Goal: Task Accomplishment & Management: Complete application form

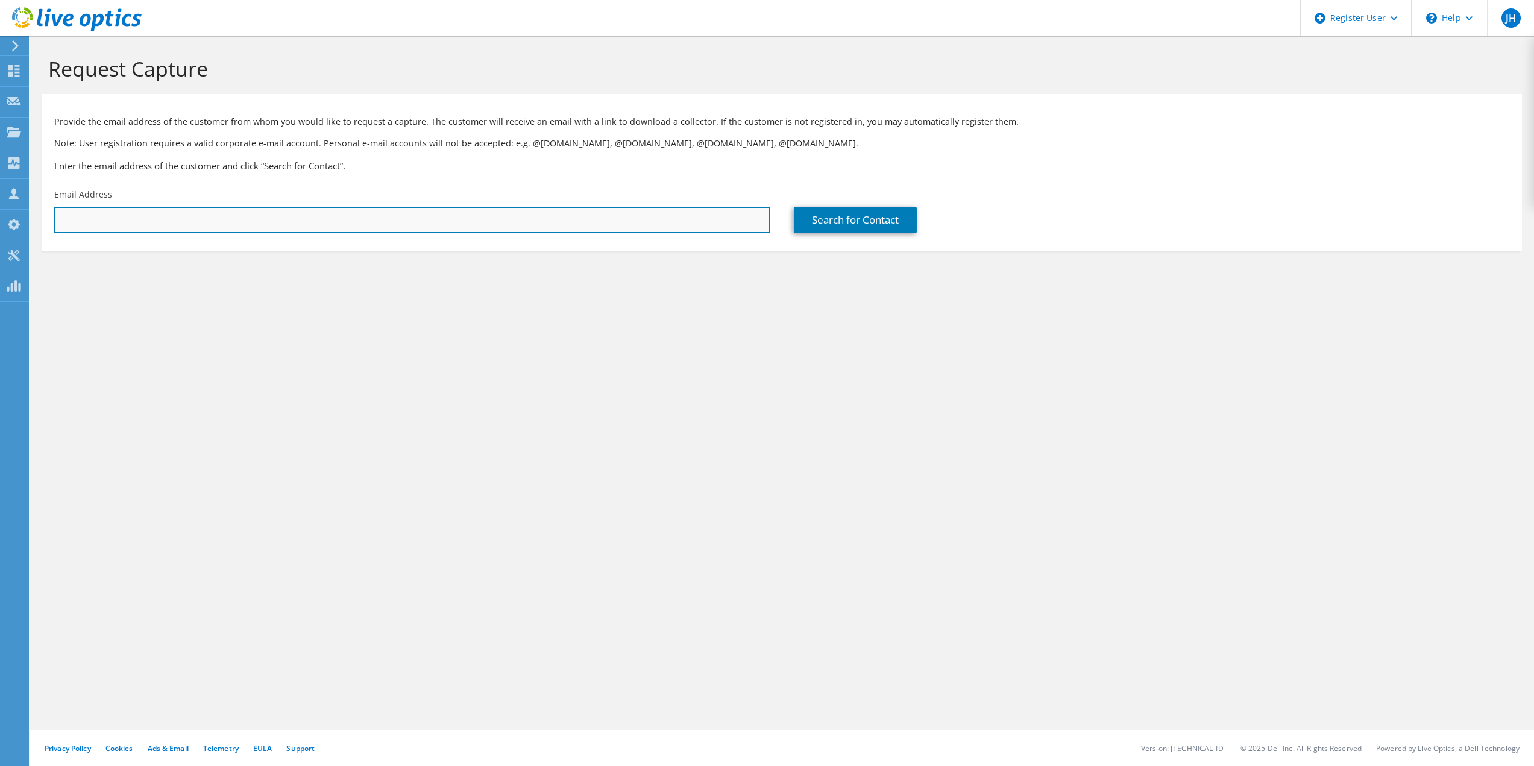
click at [132, 221] on input "text" at bounding box center [411, 220] width 715 height 27
click at [86, 219] on input "text" at bounding box center [411, 220] width 715 height 27
click at [185, 224] on input "text" at bounding box center [411, 220] width 715 height 27
paste input "Joost van de Peppel <joost.vdpeppel@edco.nl>"
drag, startPoint x: 146, startPoint y: 219, endPoint x: 28, endPoint y: 221, distance: 117.5
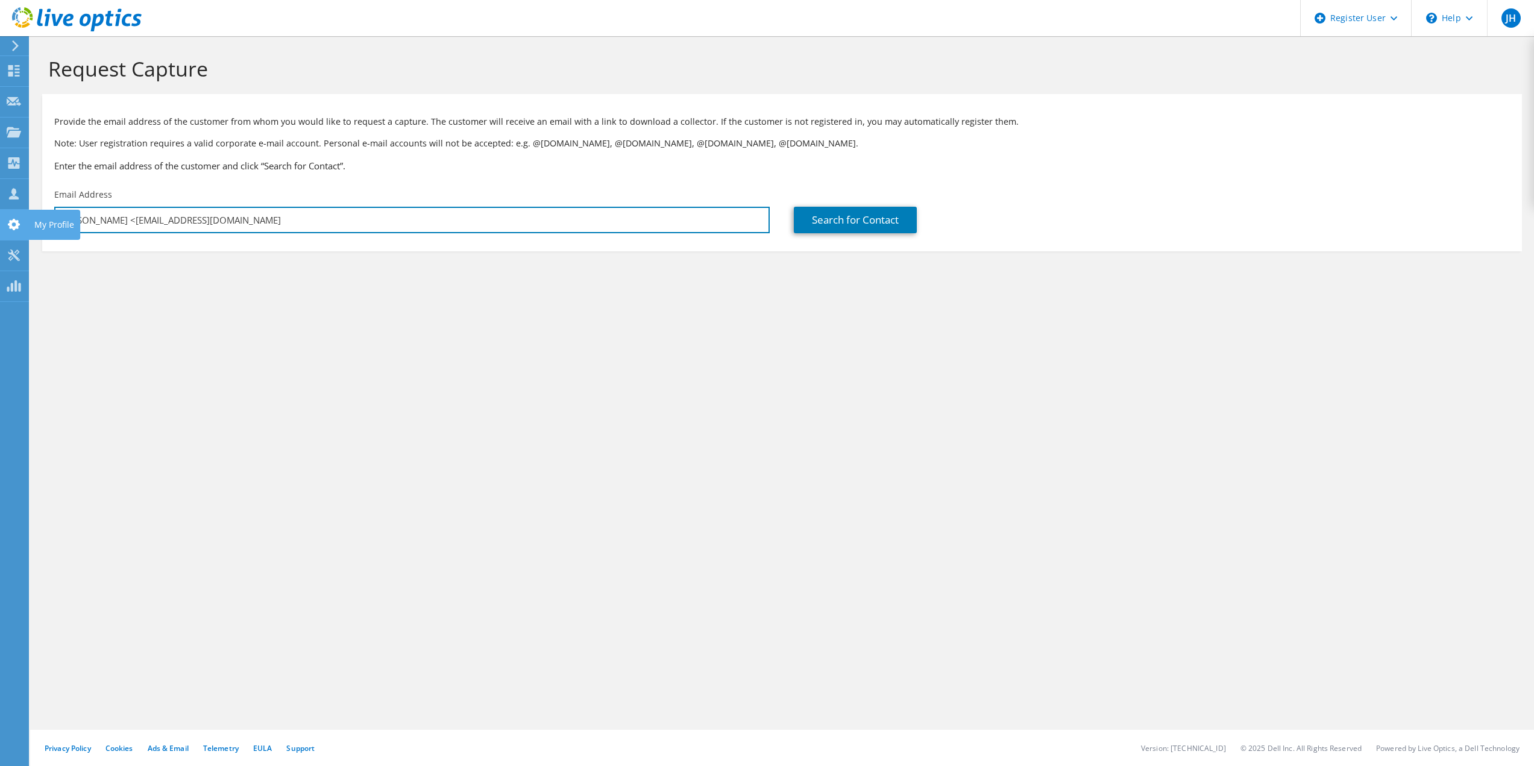
click at [28, 219] on div "JH Dell User Jessica Huijgens Jessica.Huijgens@Dell.com Dell My Profile Log Out…" at bounding box center [767, 383] width 1534 height 766
click at [348, 416] on div "Request Capture Provide the email address of the customer from whom you would l…" at bounding box center [782, 401] width 1504 height 730
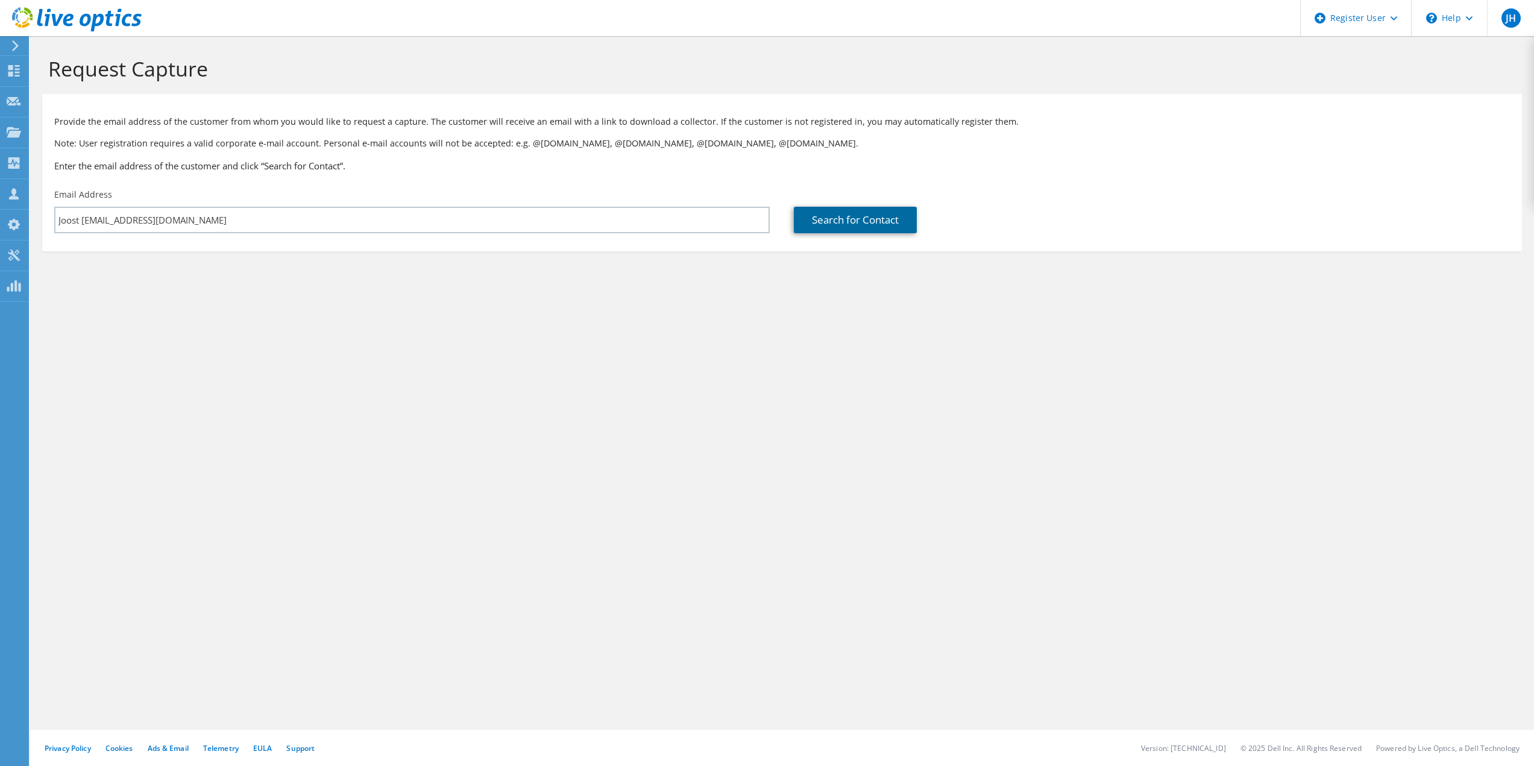
click at [885, 209] on link "Search for Contact" at bounding box center [855, 220] width 123 height 27
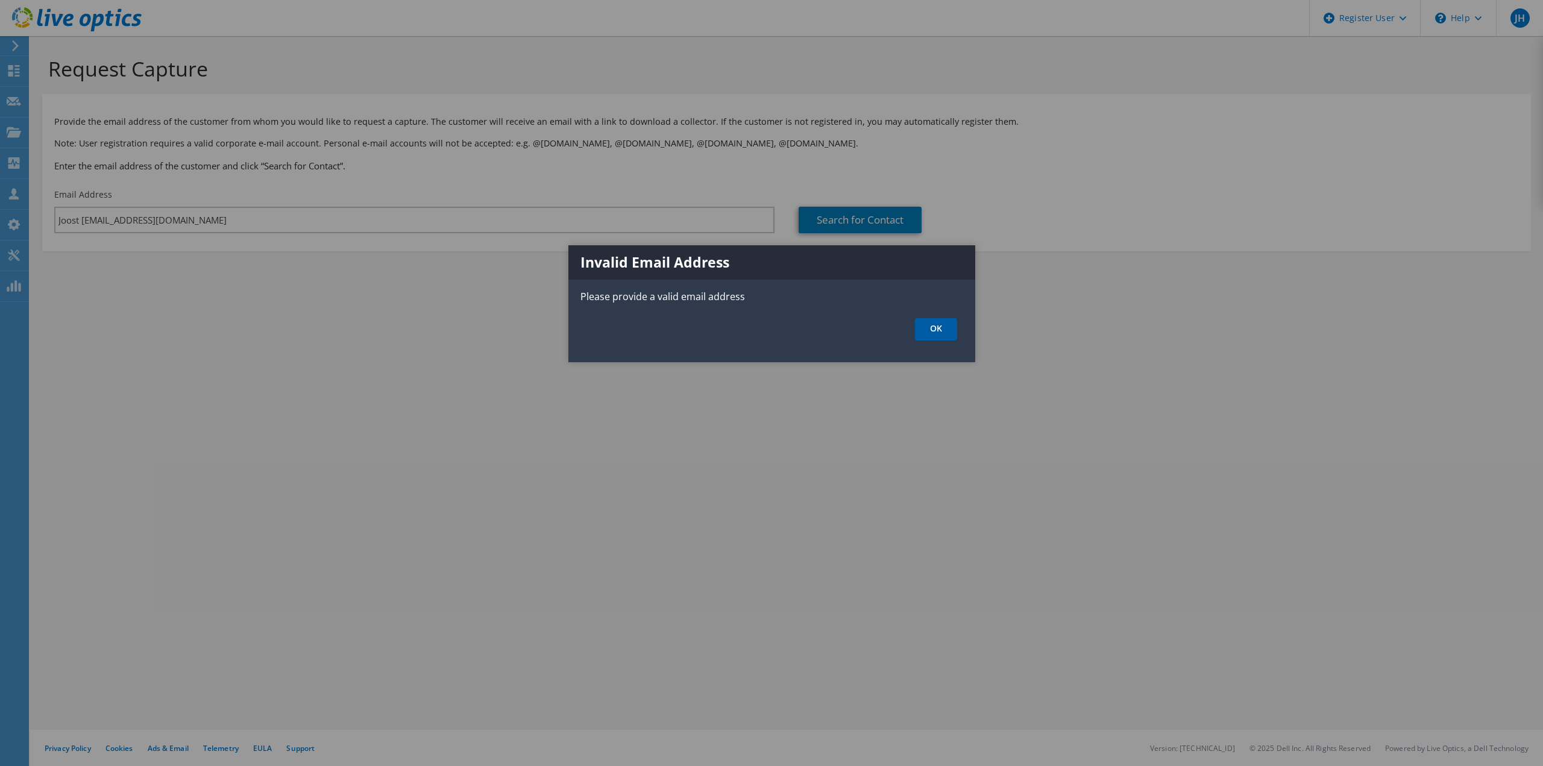
click at [926, 332] on link "OK" at bounding box center [936, 329] width 42 height 22
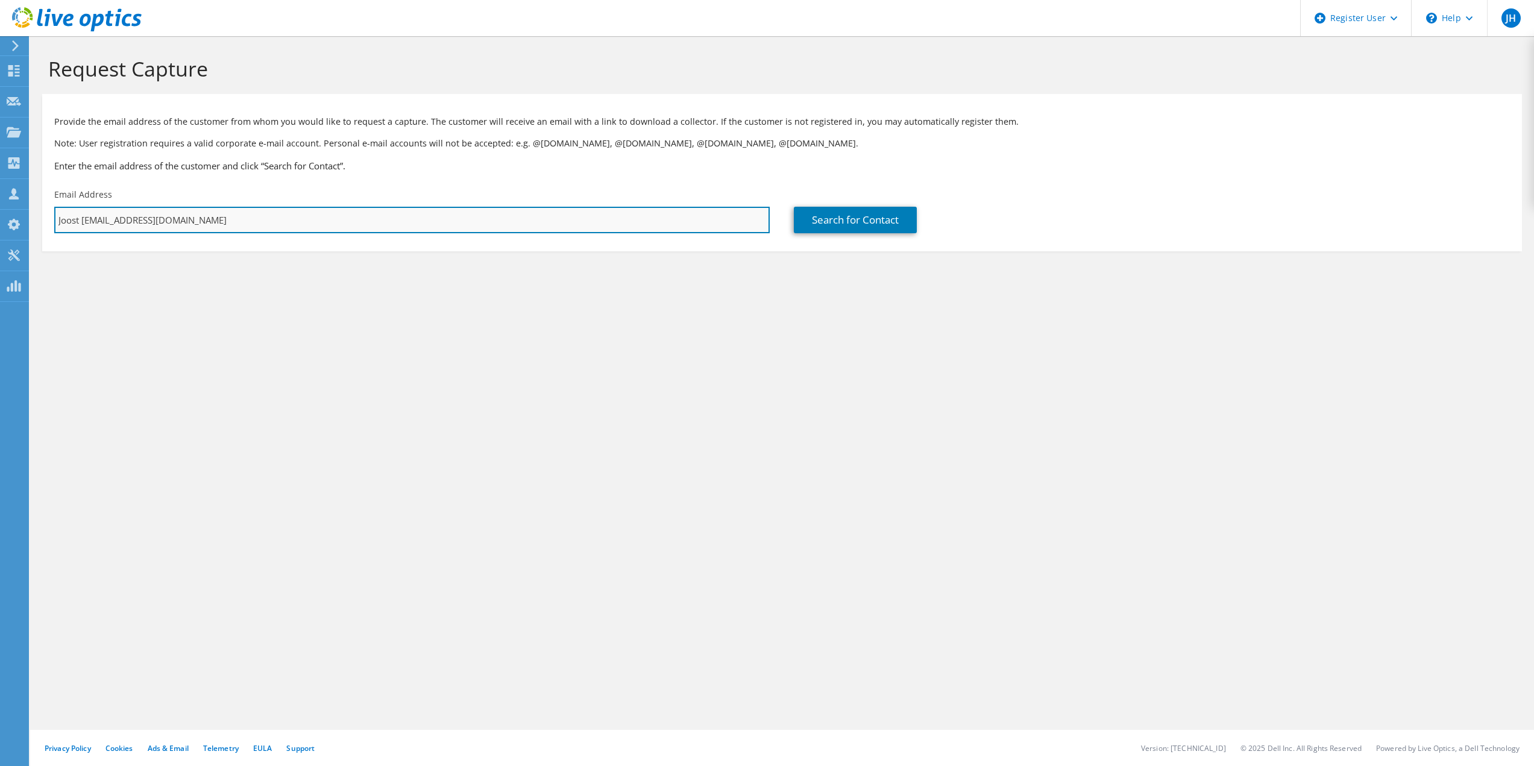
click at [81, 218] on input "Joost vjoost.vdpeppel@edco.nl" at bounding box center [411, 220] width 715 height 27
click at [237, 228] on input "vjoost.vdpeppel@edco.nl" at bounding box center [411, 220] width 715 height 27
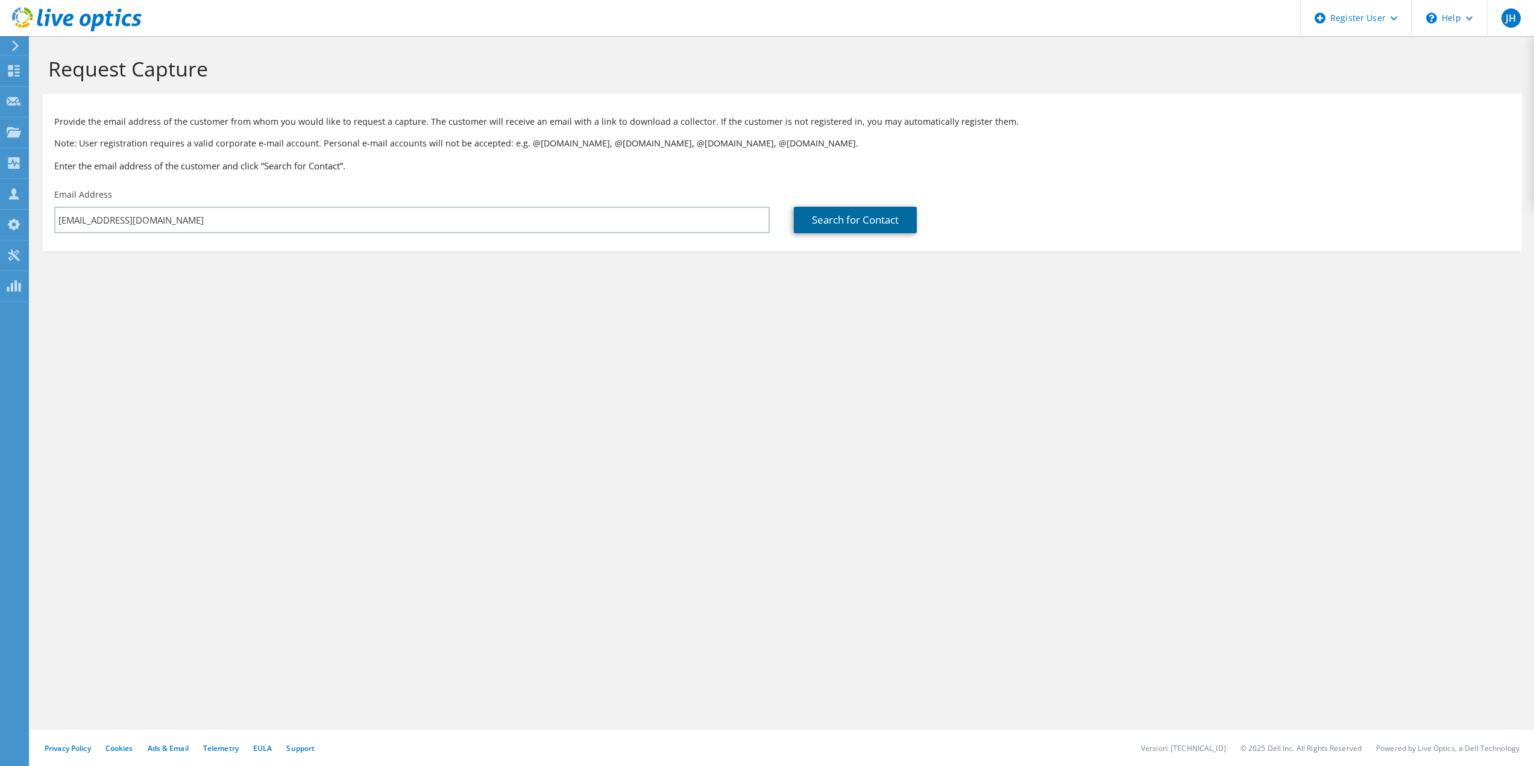
click at [848, 223] on link "Search for Contact" at bounding box center [855, 220] width 123 height 27
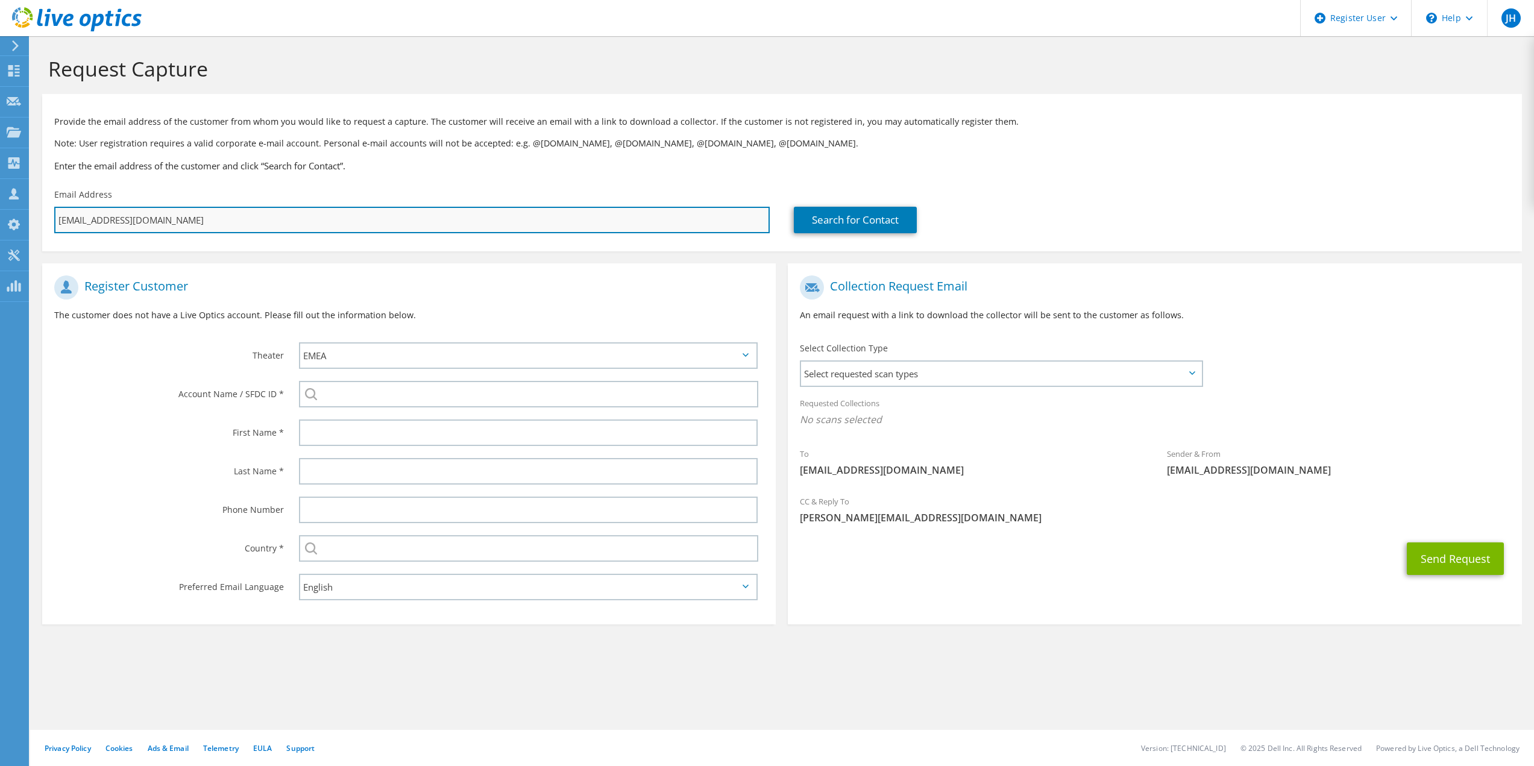
click at [65, 221] on input "vjoost.vdpeppel@edco.nl" at bounding box center [411, 220] width 715 height 27
type input "joost.vdpeppel@edco.nl"
type input "Select"
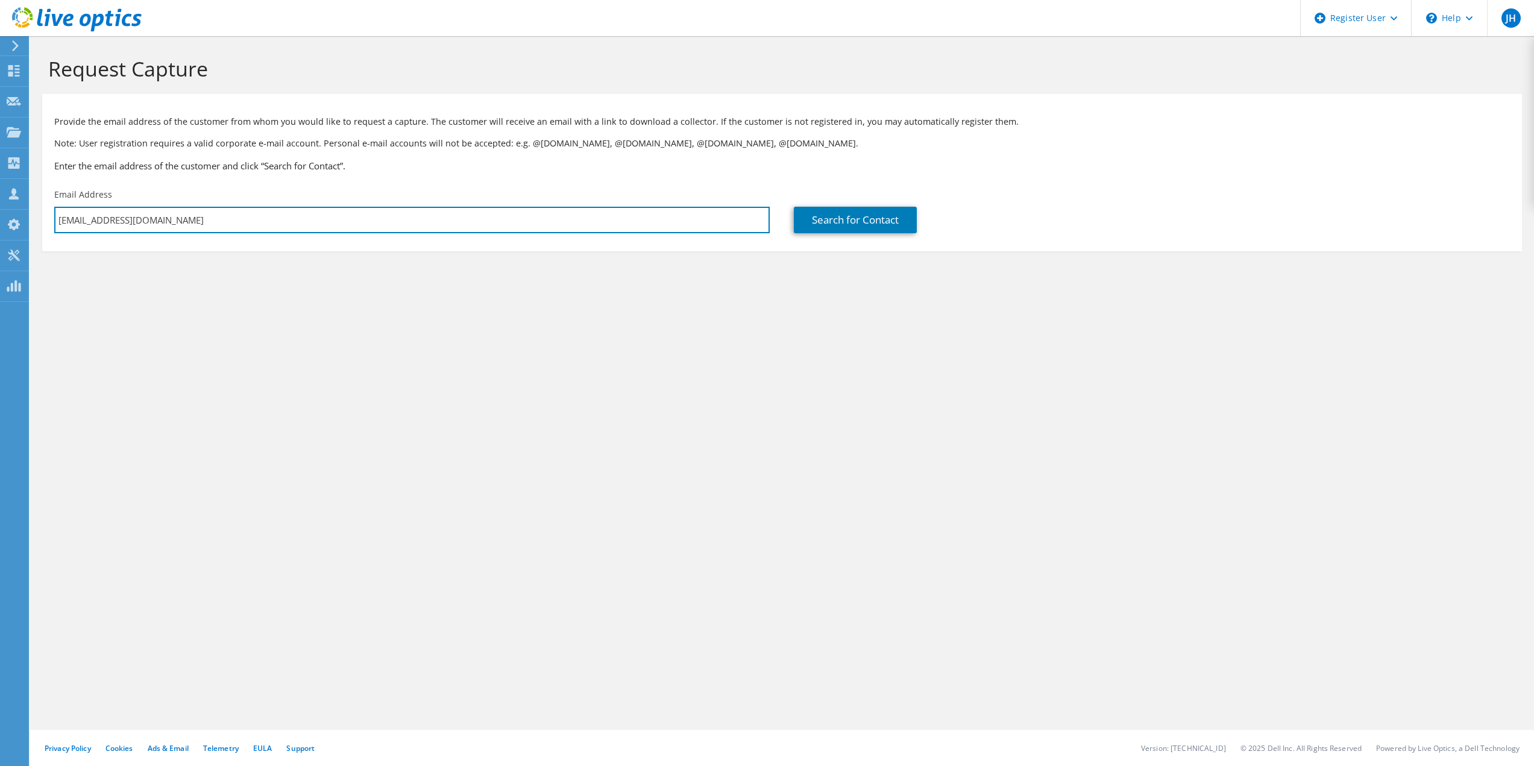
type input "joost.vdpeppel@edco.nl"
click at [857, 234] on div "Search for Contact" at bounding box center [1152, 211] width 740 height 57
click at [853, 224] on link "Search for Contact" at bounding box center [855, 220] width 123 height 27
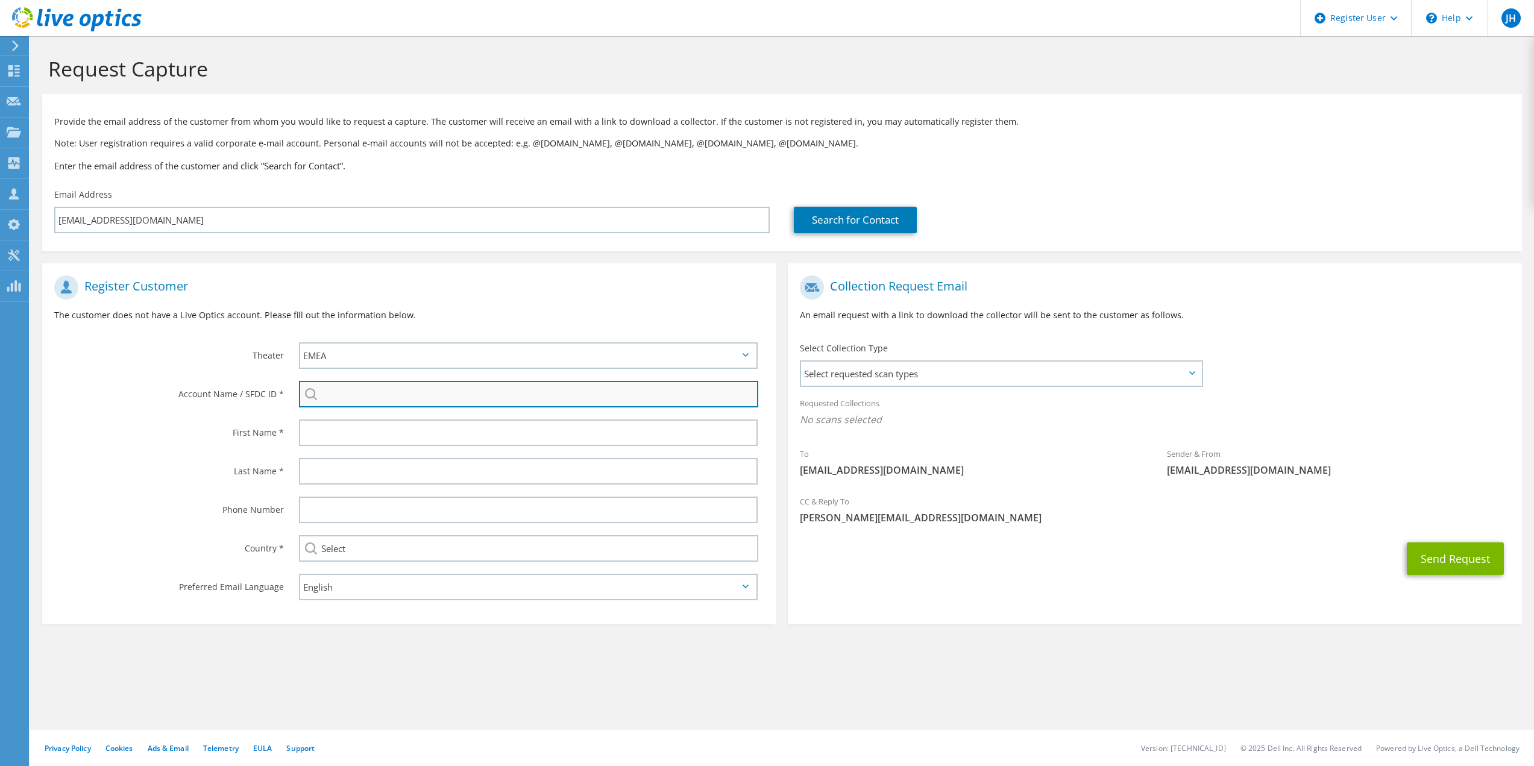
click at [383, 391] on input "search" at bounding box center [529, 394] width 460 height 27
paste input "3555710131"
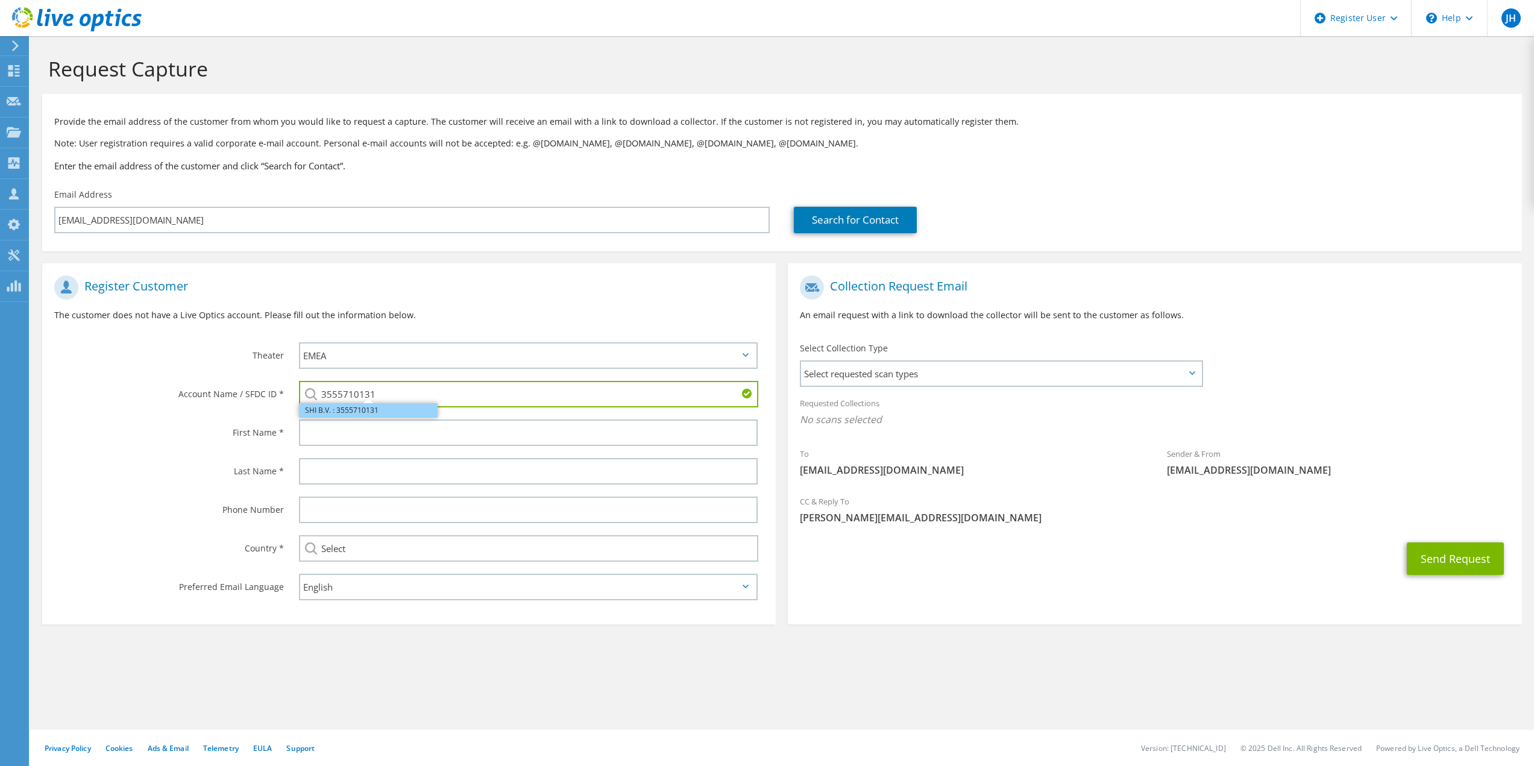
click at [353, 413] on li "SHI B.V. : 3555710131" at bounding box center [368, 410] width 139 height 14
type input "SHI B.V. : 3555710131"
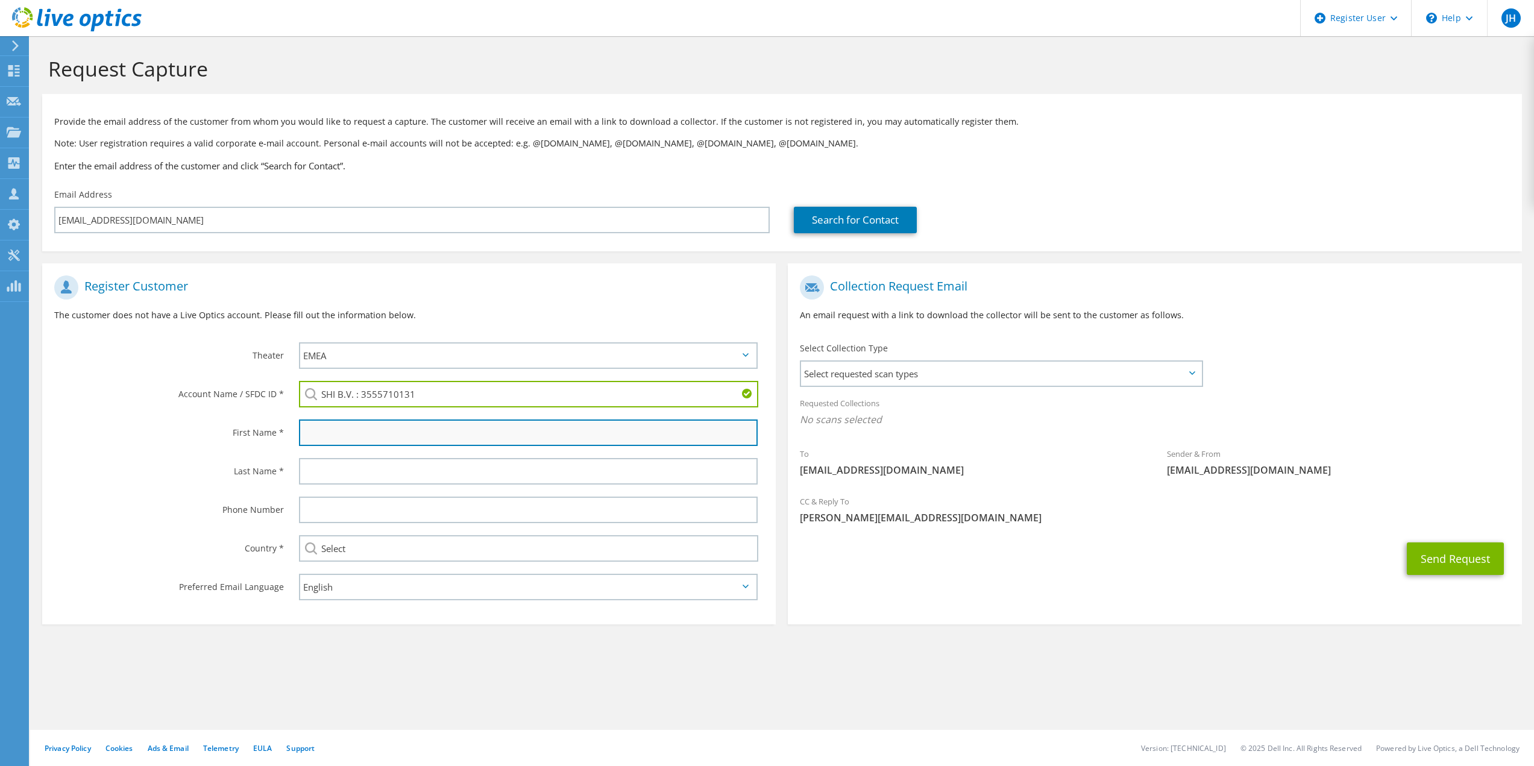
click at [357, 439] on input "text" at bounding box center [528, 433] width 459 height 27
type input "Joost"
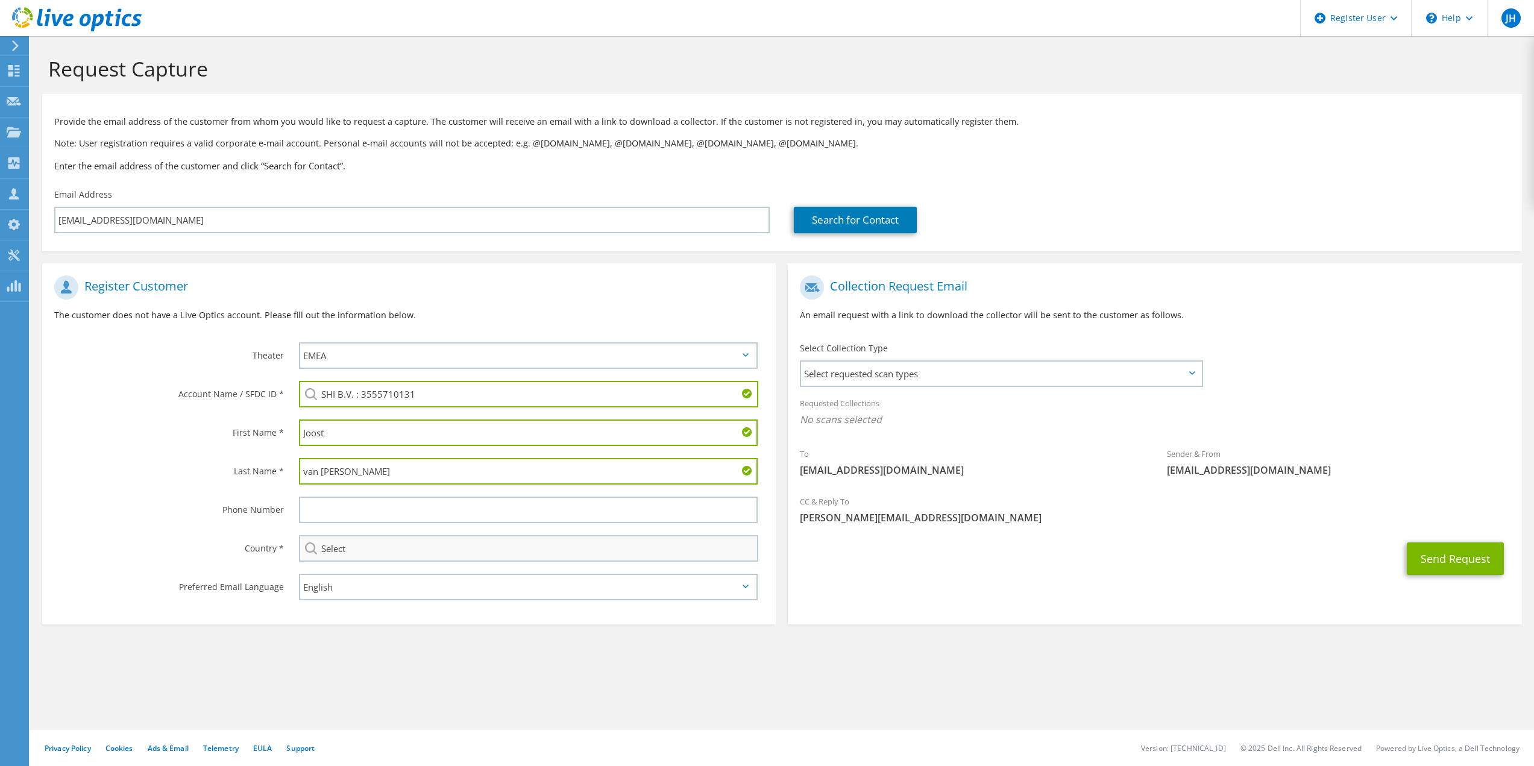
type input "van de Peppel"
click at [429, 549] on input "Select" at bounding box center [529, 548] width 460 height 27
drag, startPoint x: 473, startPoint y: 585, endPoint x: 479, endPoint y: 583, distance: 6.3
click at [473, 585] on select "English Deutsch Español Français Italiano Polski Português Русский 한국어 中文 日本語" at bounding box center [528, 587] width 459 height 27
click at [468, 663] on section "Request Capture Provide the email address of the customer from whom you would l…" at bounding box center [782, 360] width 1504 height 649
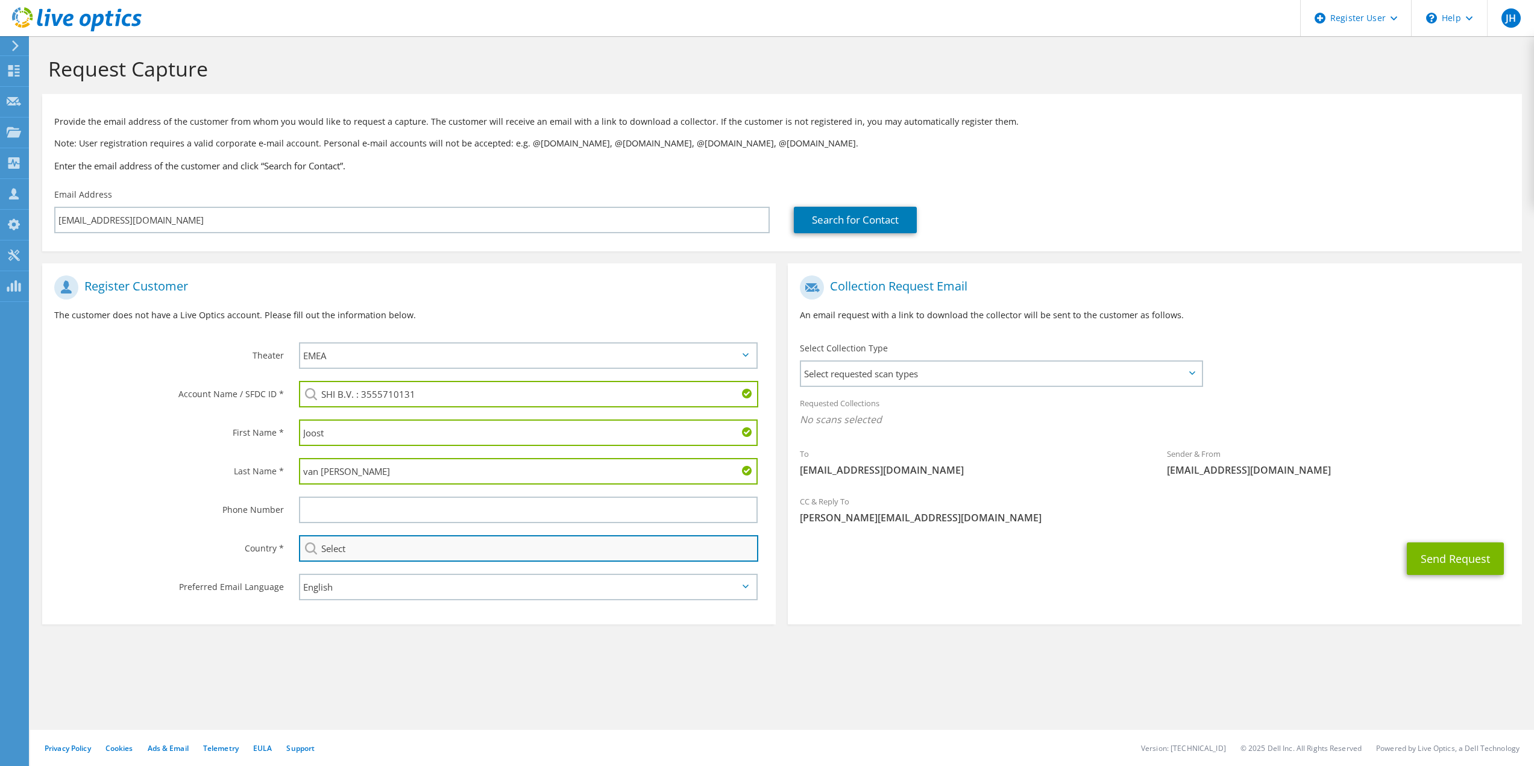
click at [372, 551] on input "Select" at bounding box center [529, 548] width 460 height 27
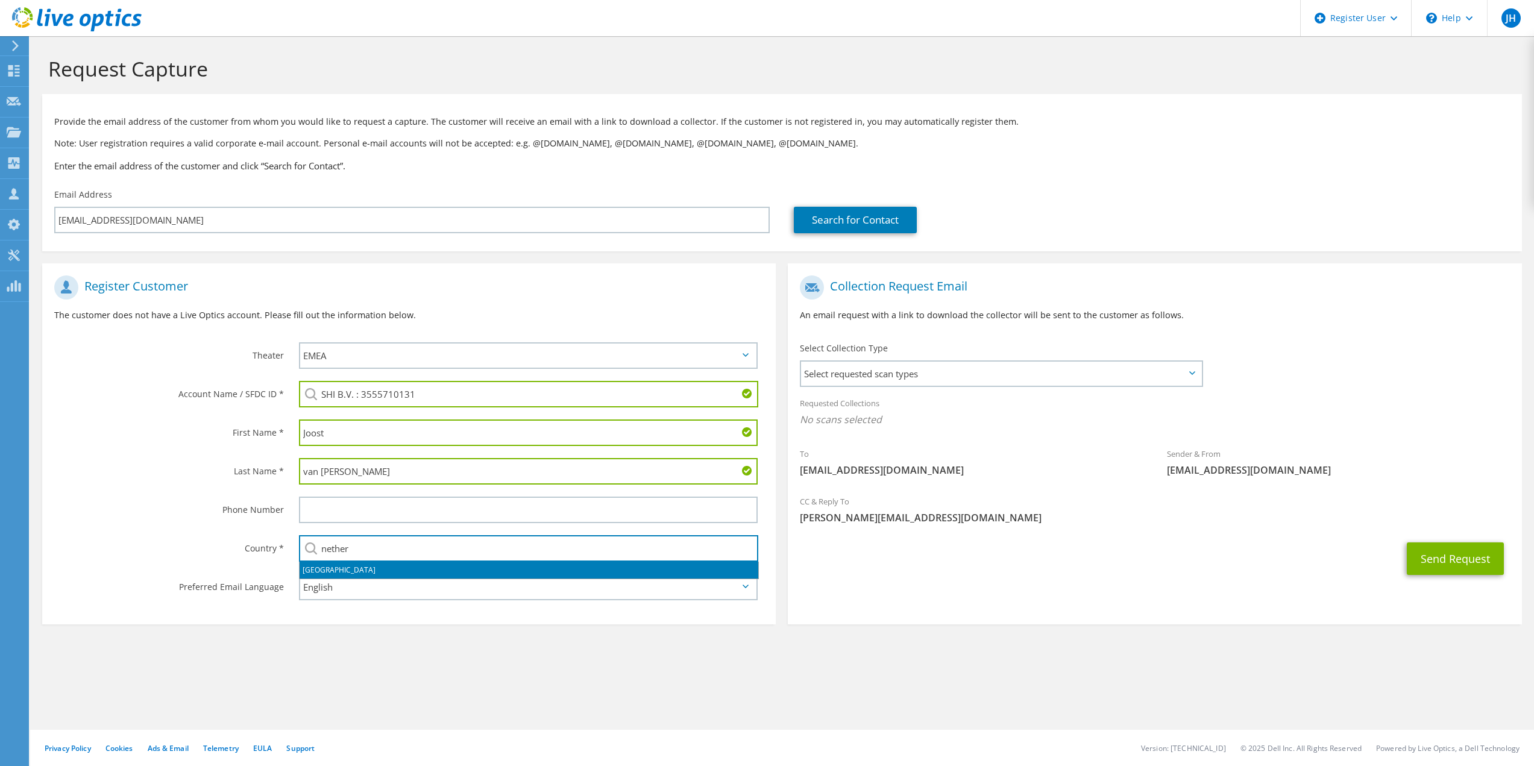
click at [327, 572] on li "[GEOGRAPHIC_DATA]" at bounding box center [529, 570] width 459 height 17
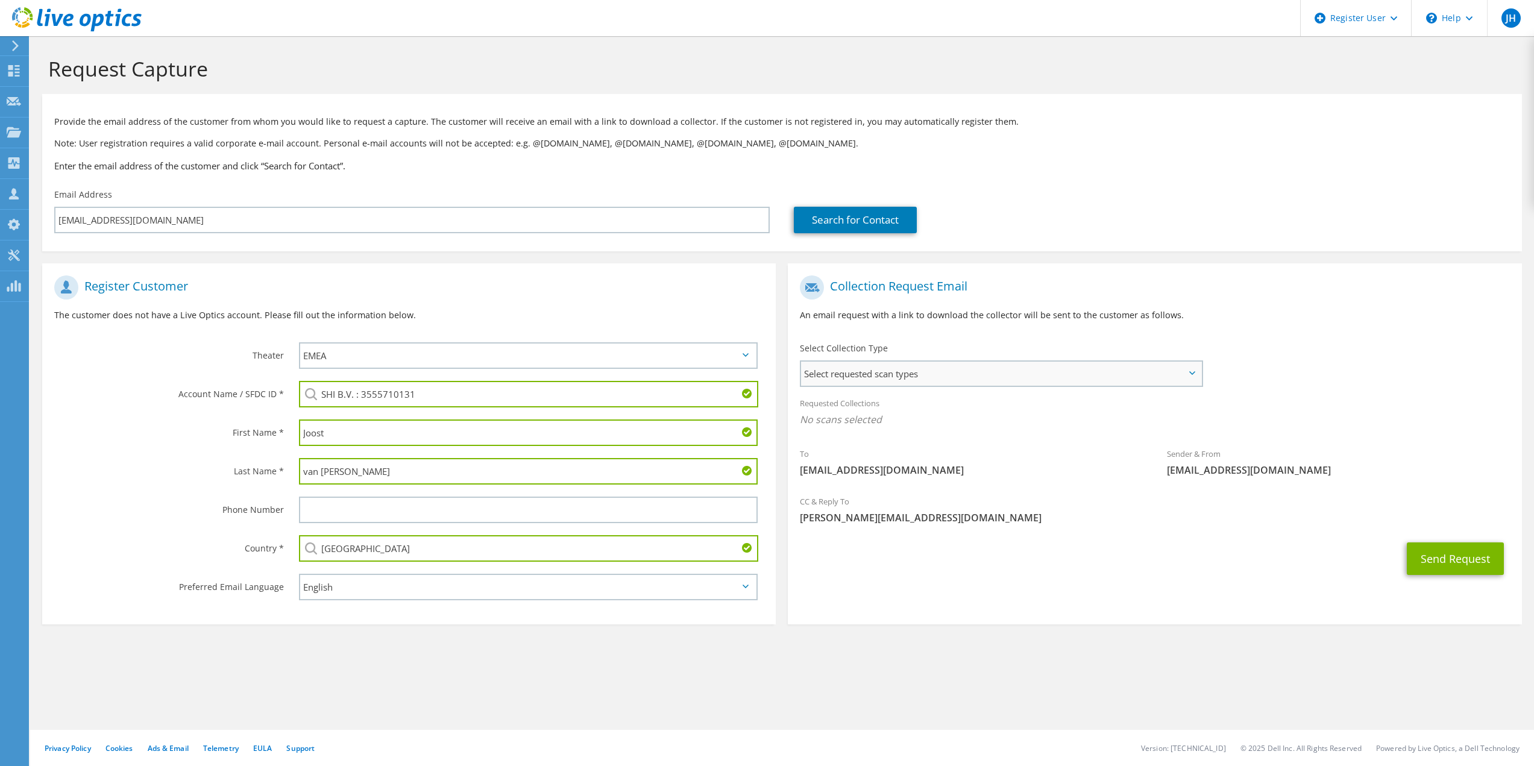
type input "[GEOGRAPHIC_DATA]"
click at [861, 380] on span "Select requested scan types" at bounding box center [1001, 374] width 400 height 24
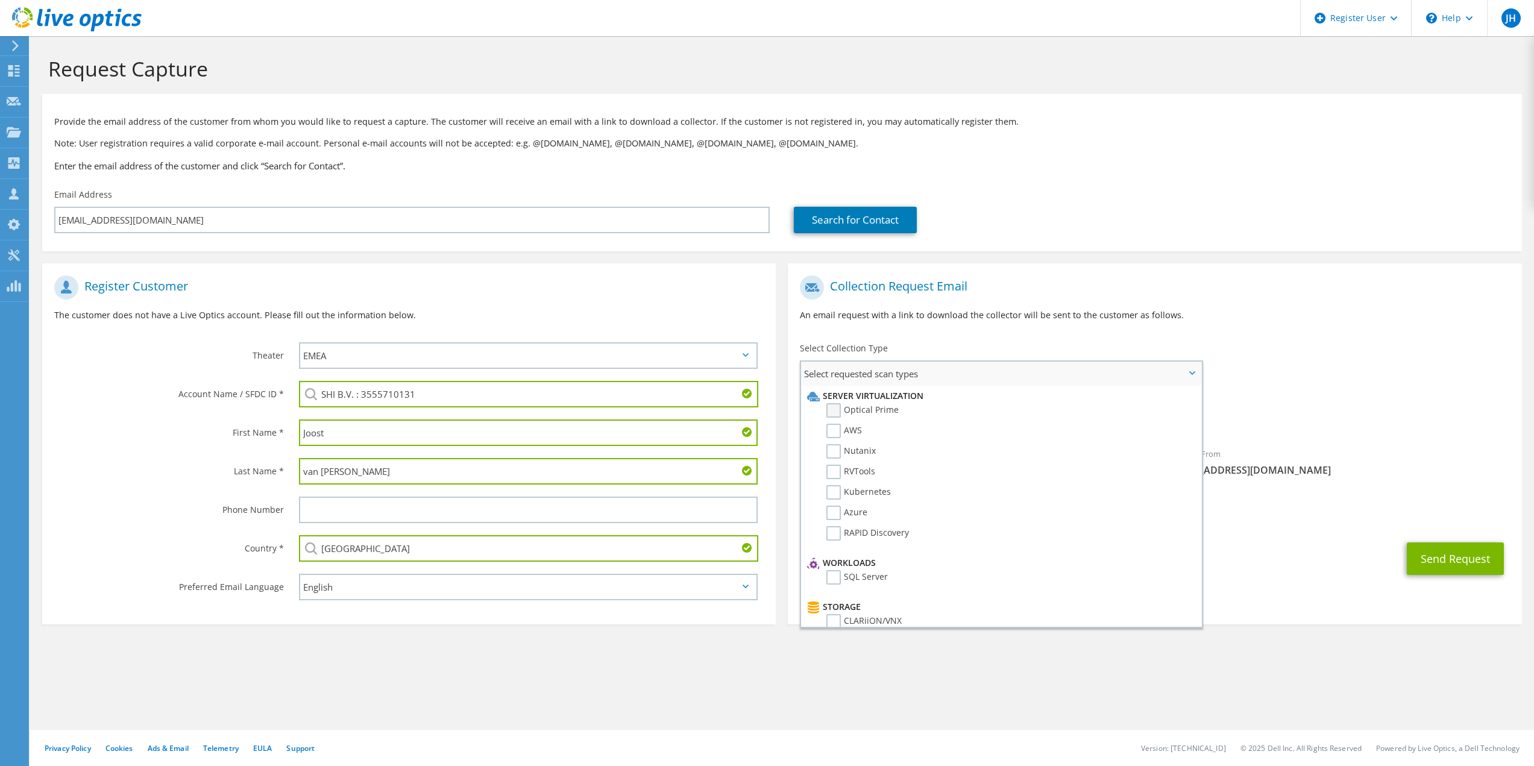
click at [834, 412] on label "Optical Prime" at bounding box center [862, 410] width 72 height 14
click at [0, 0] on input "Optical Prime" at bounding box center [0, 0] width 0 height 0
click at [1290, 536] on div "CC & Reply To Jessica.Huijgens@Dell.com" at bounding box center [1155, 516] width 734 height 48
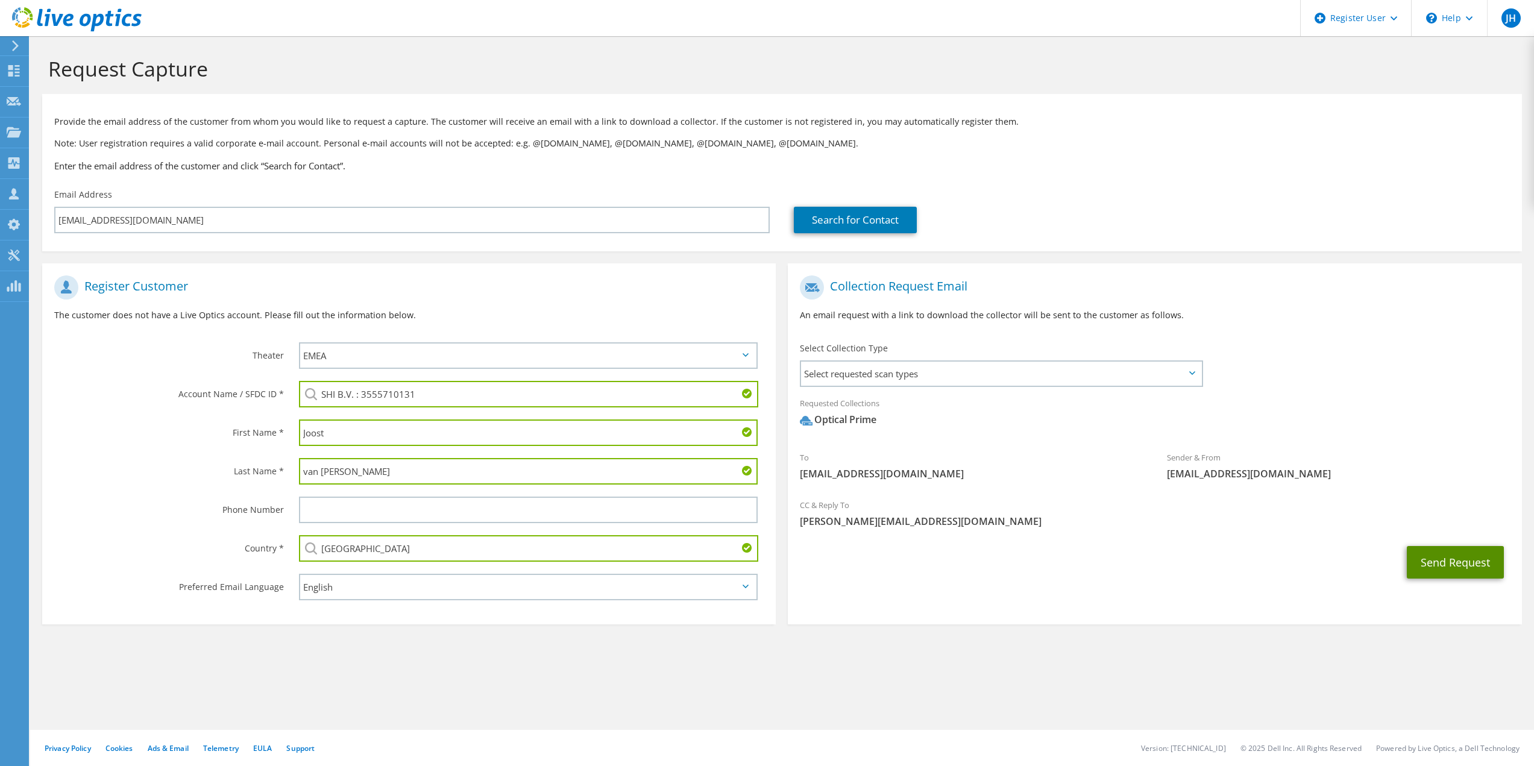
click at [1460, 573] on button "Send Request" at bounding box center [1455, 562] width 97 height 33
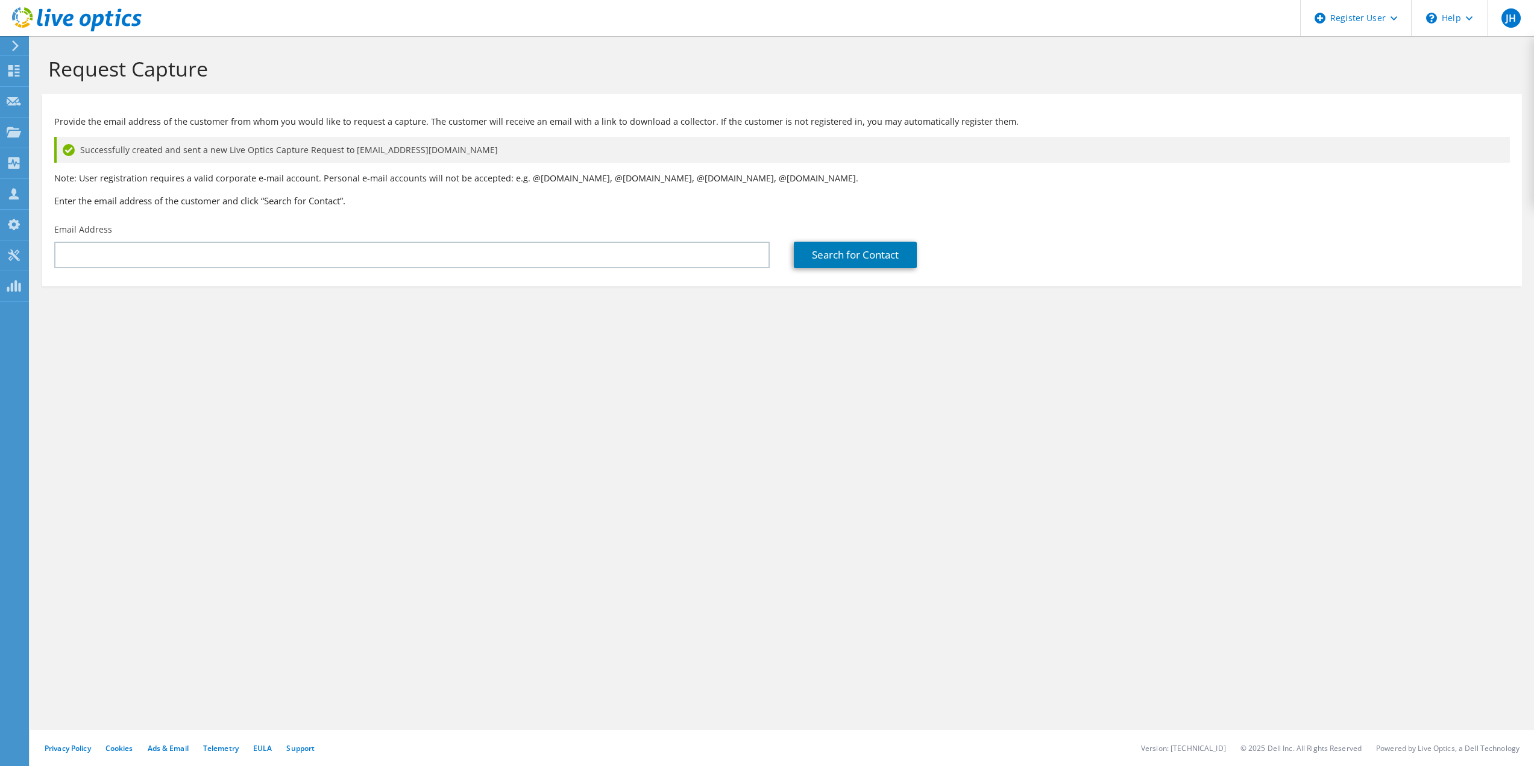
click at [287, 550] on div "Request Capture Provide the email address of the customer from whom you would l…" at bounding box center [782, 401] width 1504 height 730
